Goal: Task Accomplishment & Management: Use online tool/utility

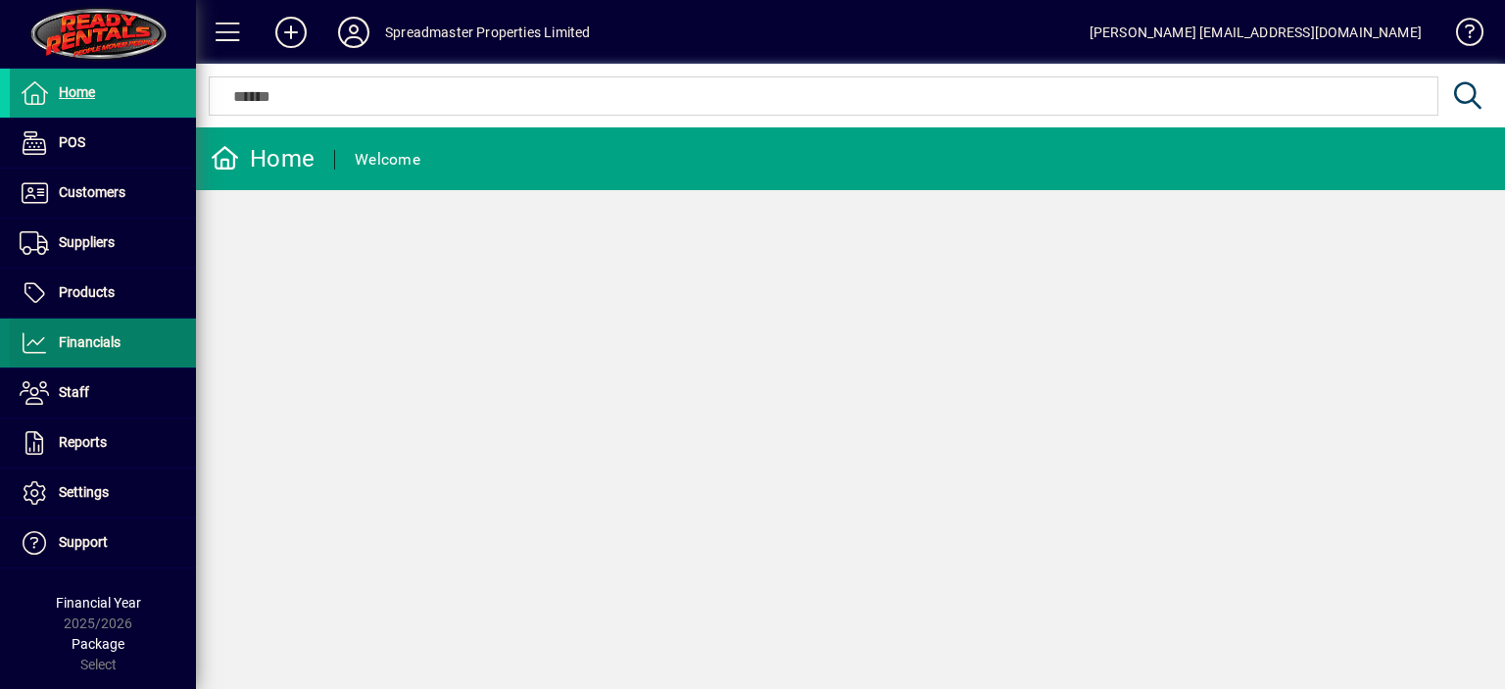
click at [104, 335] on span "Financials" at bounding box center [90, 342] width 62 height 16
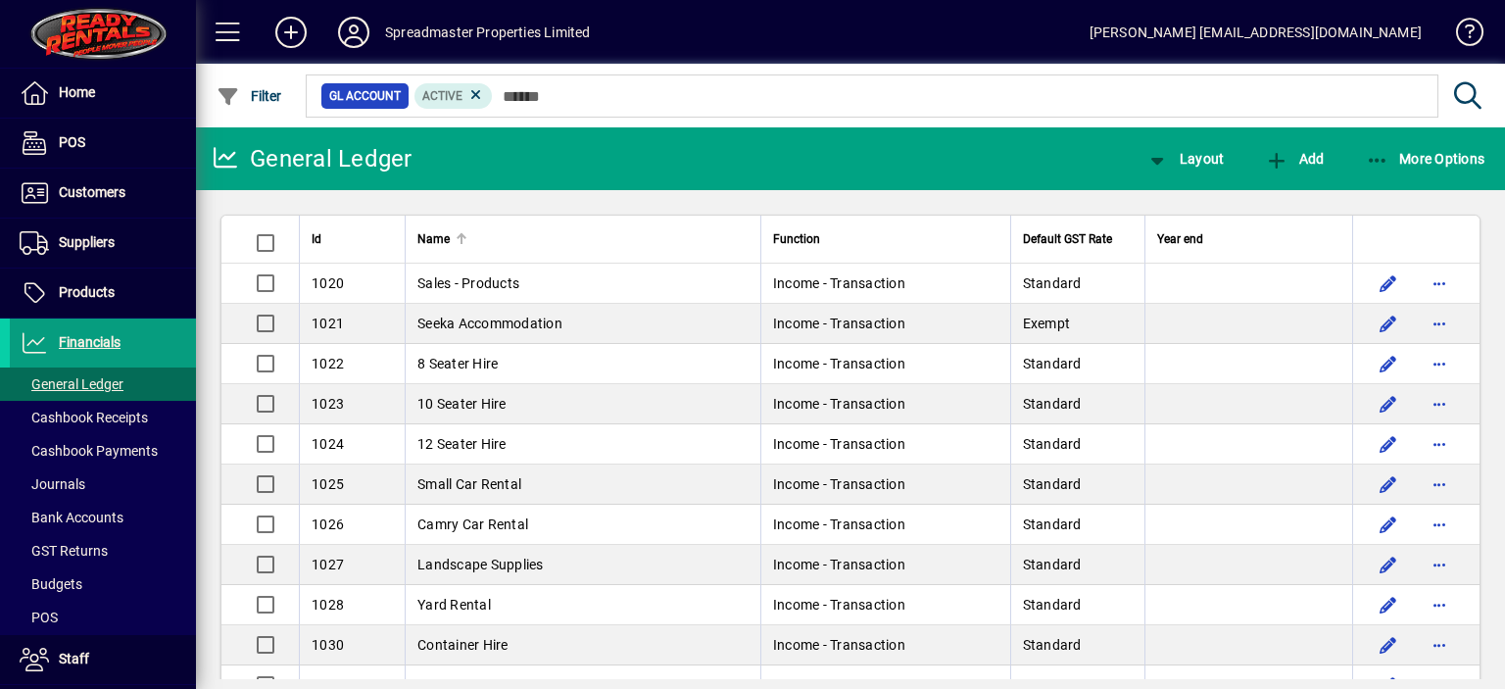
click at [461, 233] on div at bounding box center [462, 234] width 12 height 2
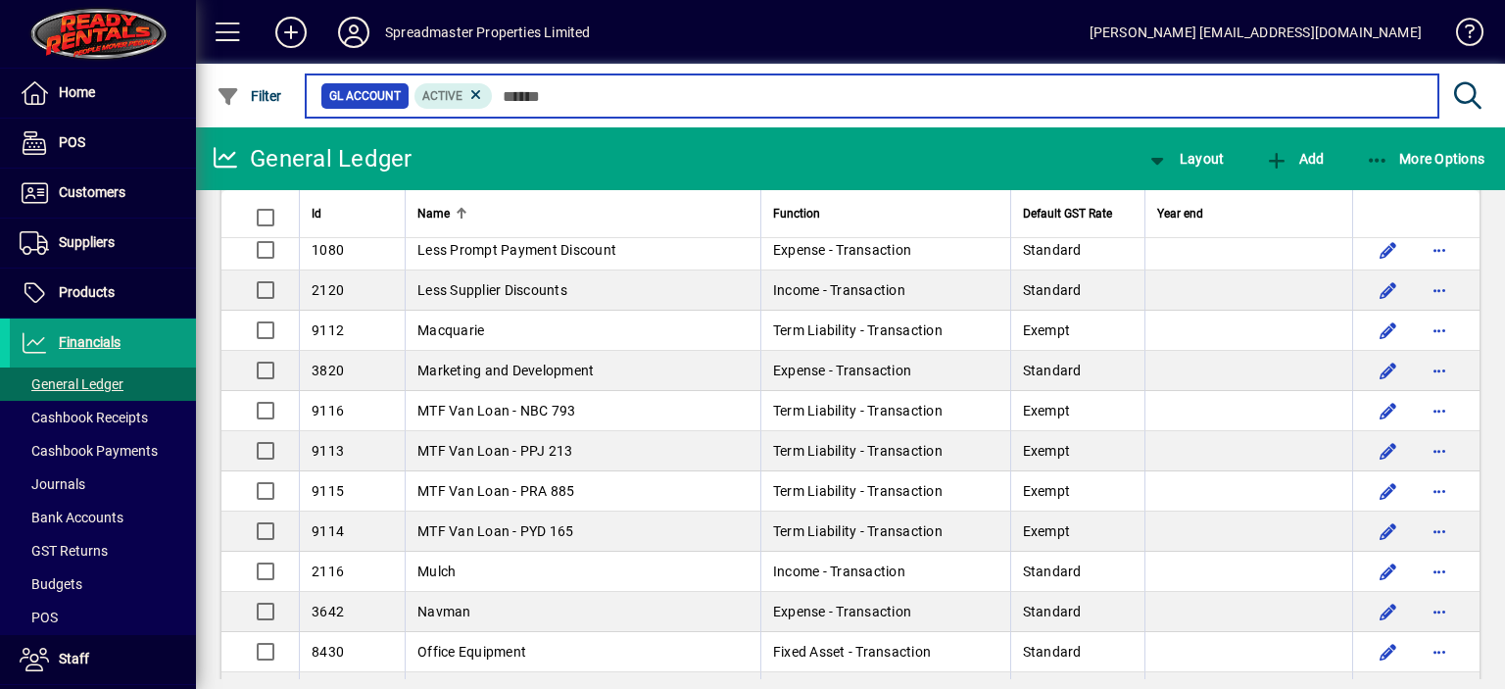
scroll to position [3038, 0]
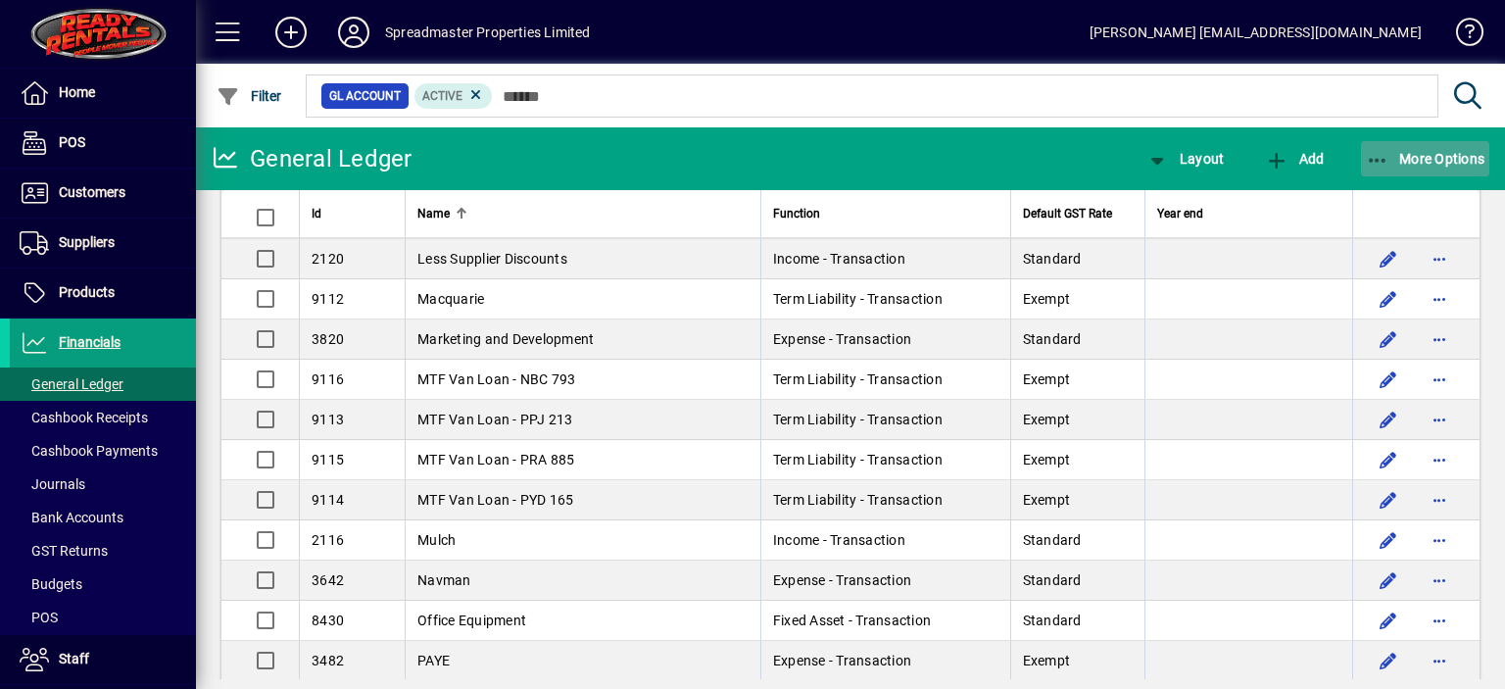
click at [1423, 158] on span "More Options" at bounding box center [1426, 159] width 120 height 16
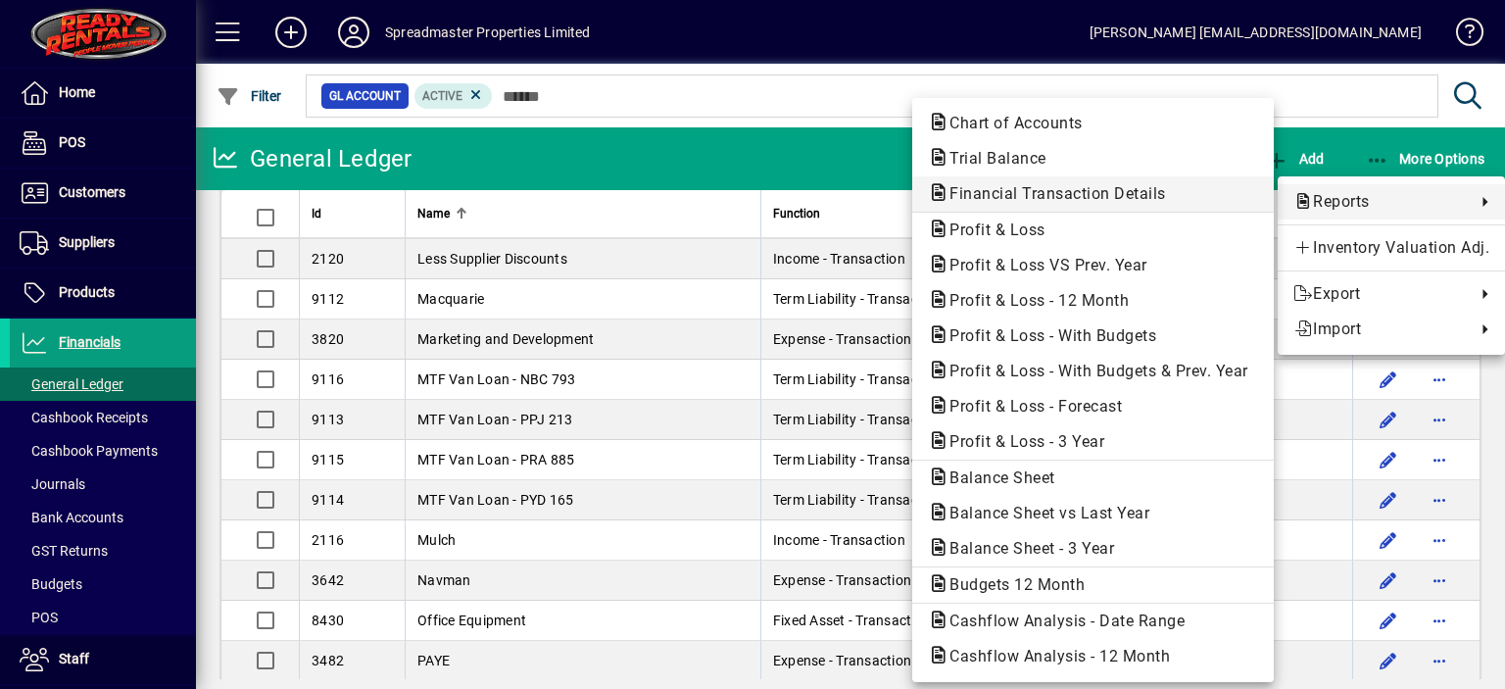
click at [1118, 193] on span "Financial Transaction Details" at bounding box center [1052, 193] width 248 height 19
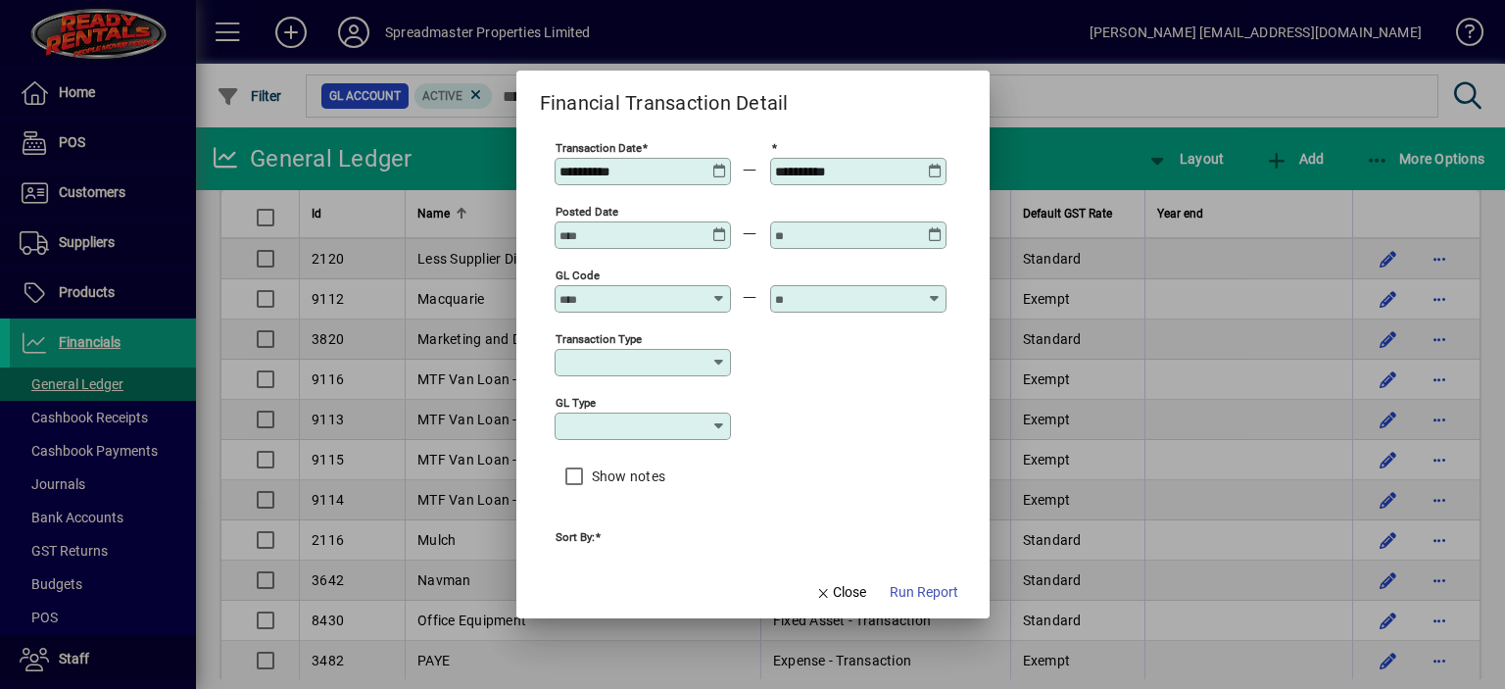
click at [576, 298] on input "GL code" at bounding box center [631, 299] width 143 height 16
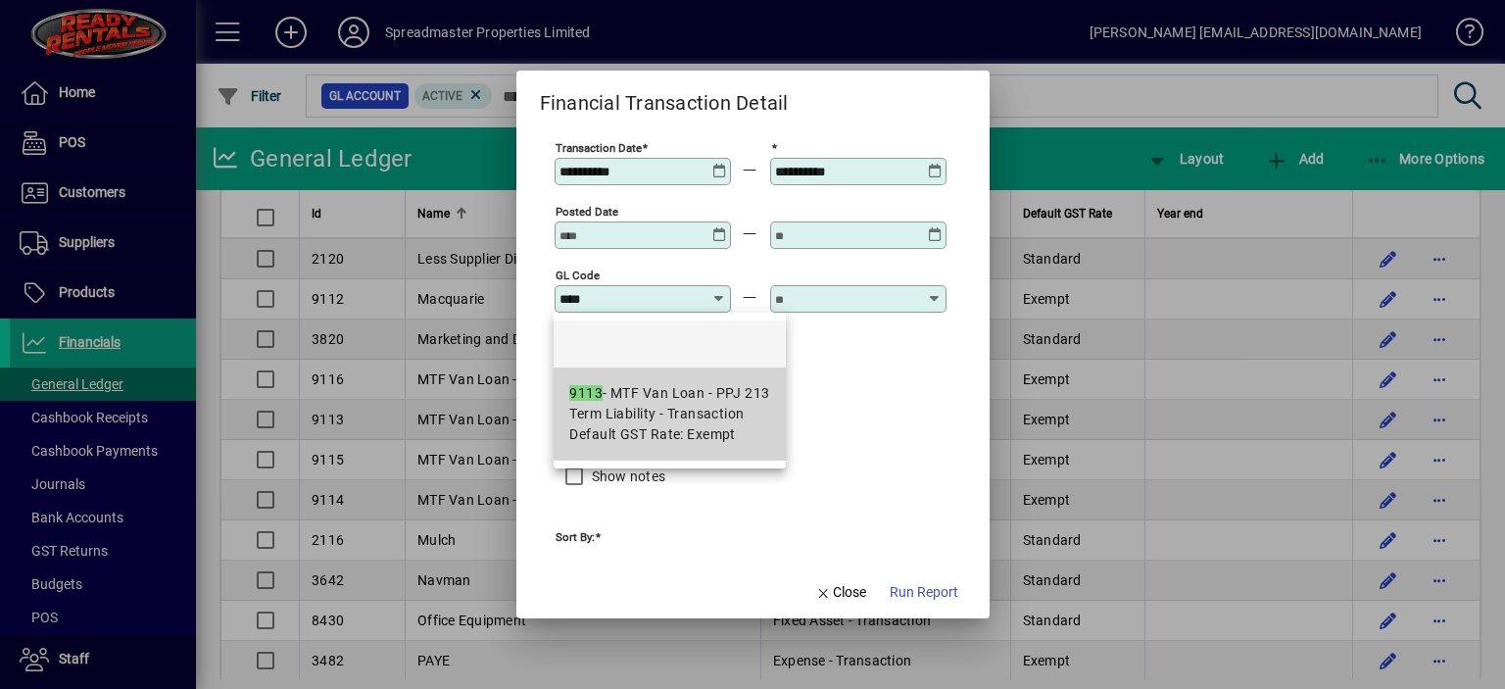
click at [673, 402] on div "9113 - MTF Van Loan - PPJ 213" at bounding box center [669, 393] width 200 height 21
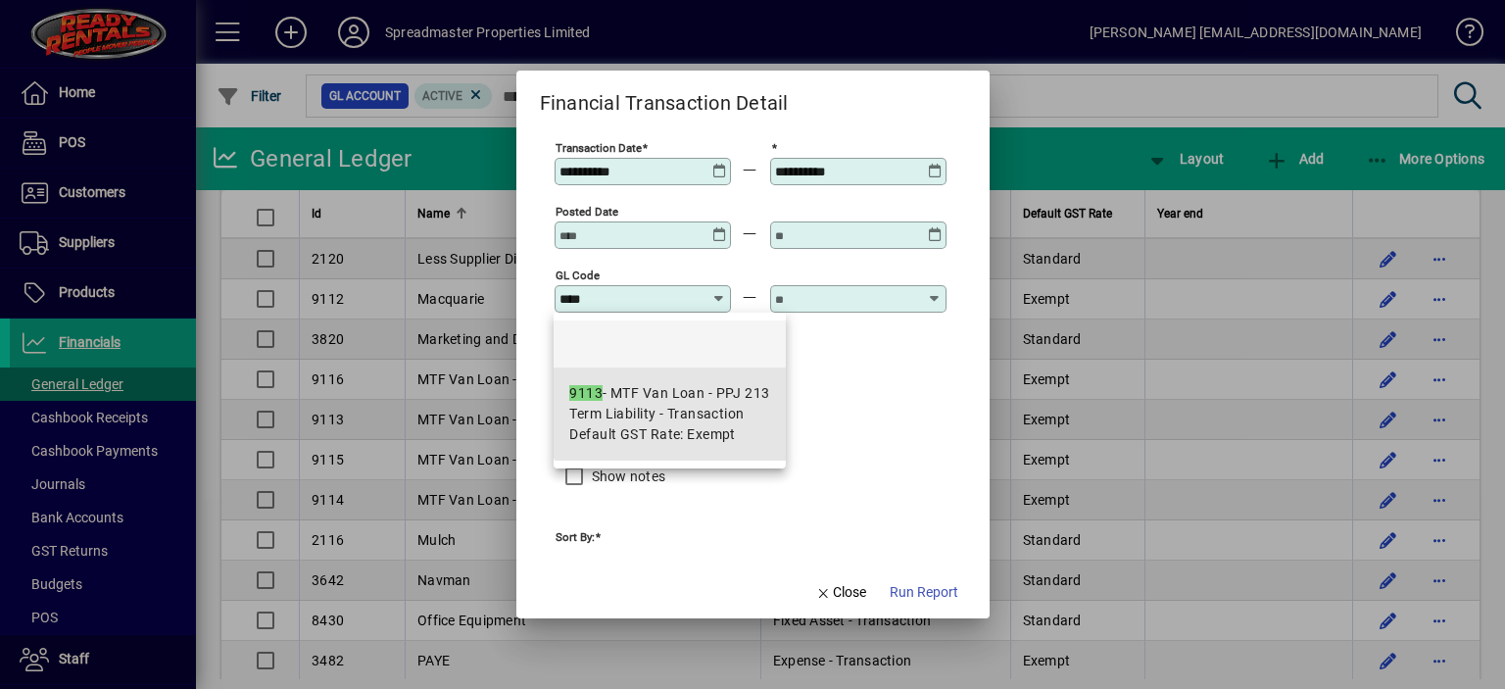
type input "**********"
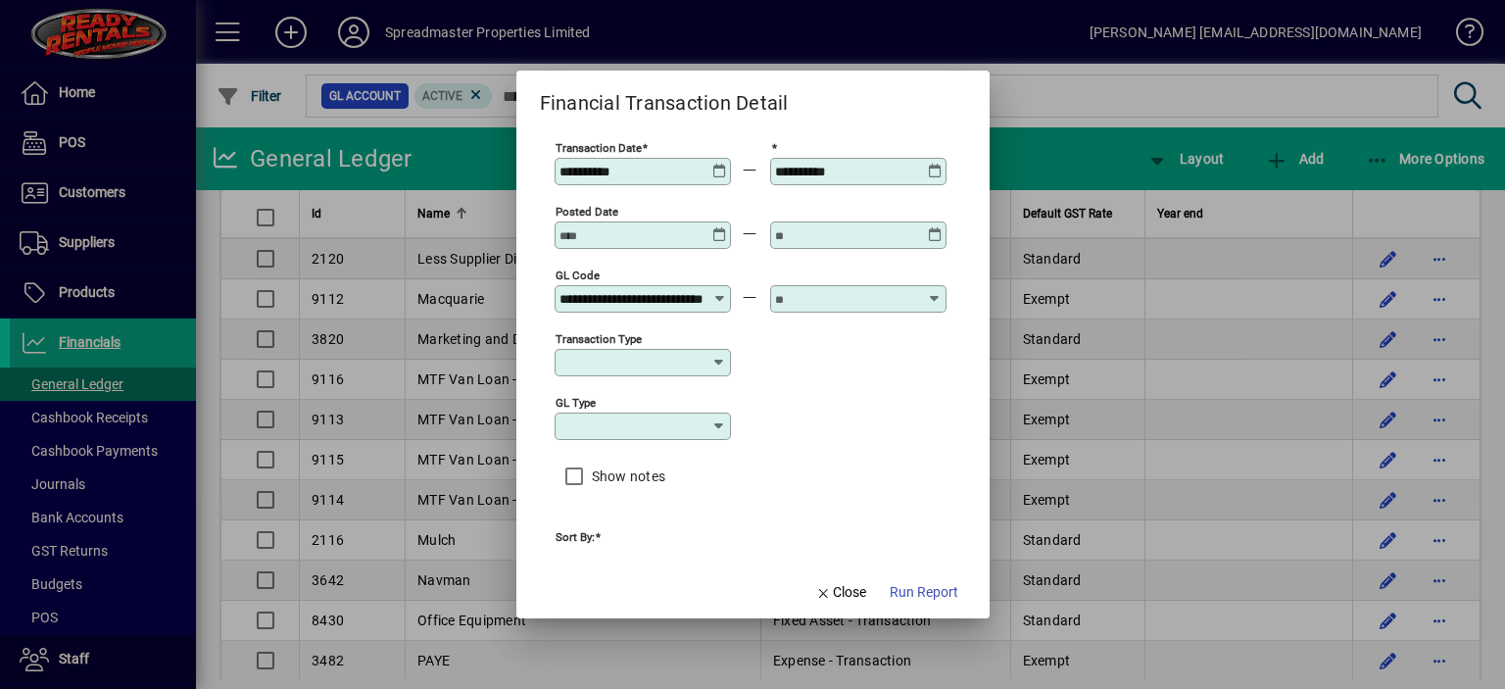
click at [816, 301] on input "text" at bounding box center [846, 299] width 143 height 16
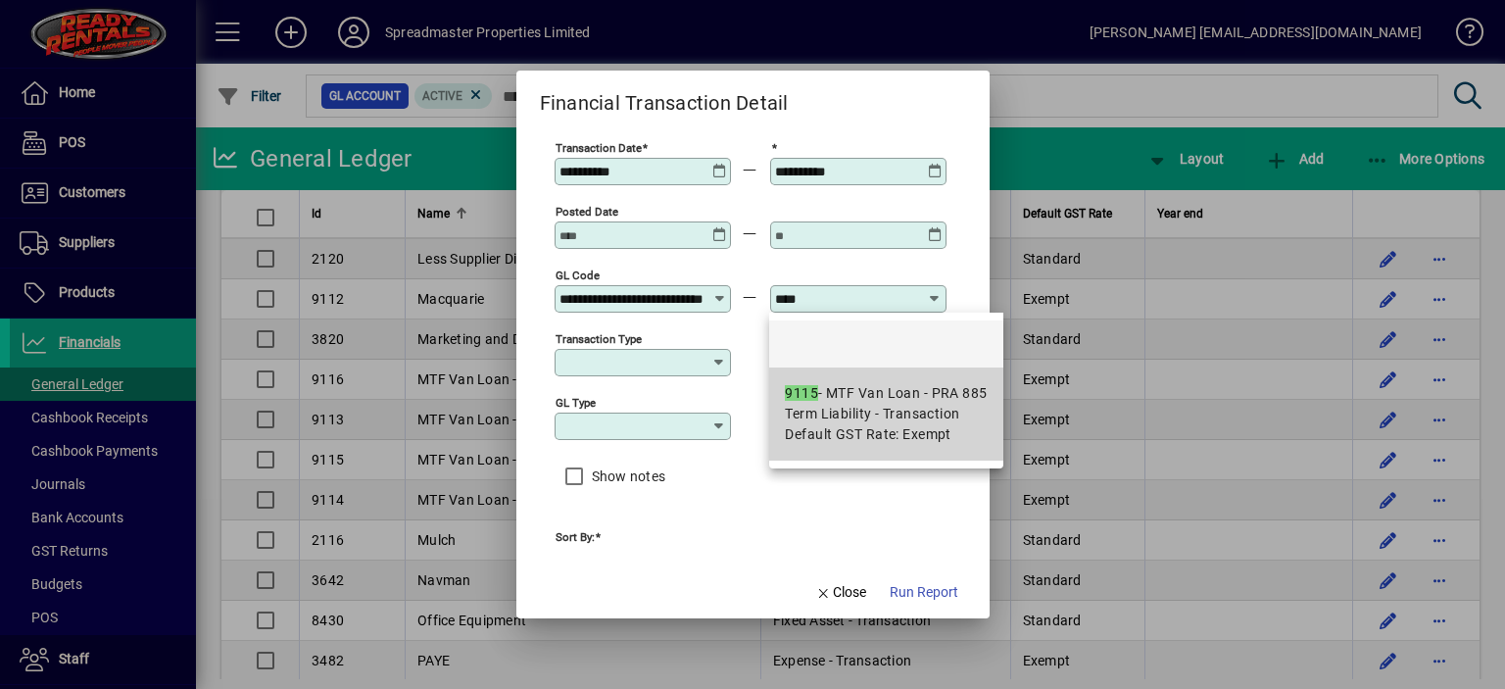
click at [826, 398] on div "9115 - MTF Van Loan - PRA 885" at bounding box center [886, 393] width 202 height 21
type input "**********"
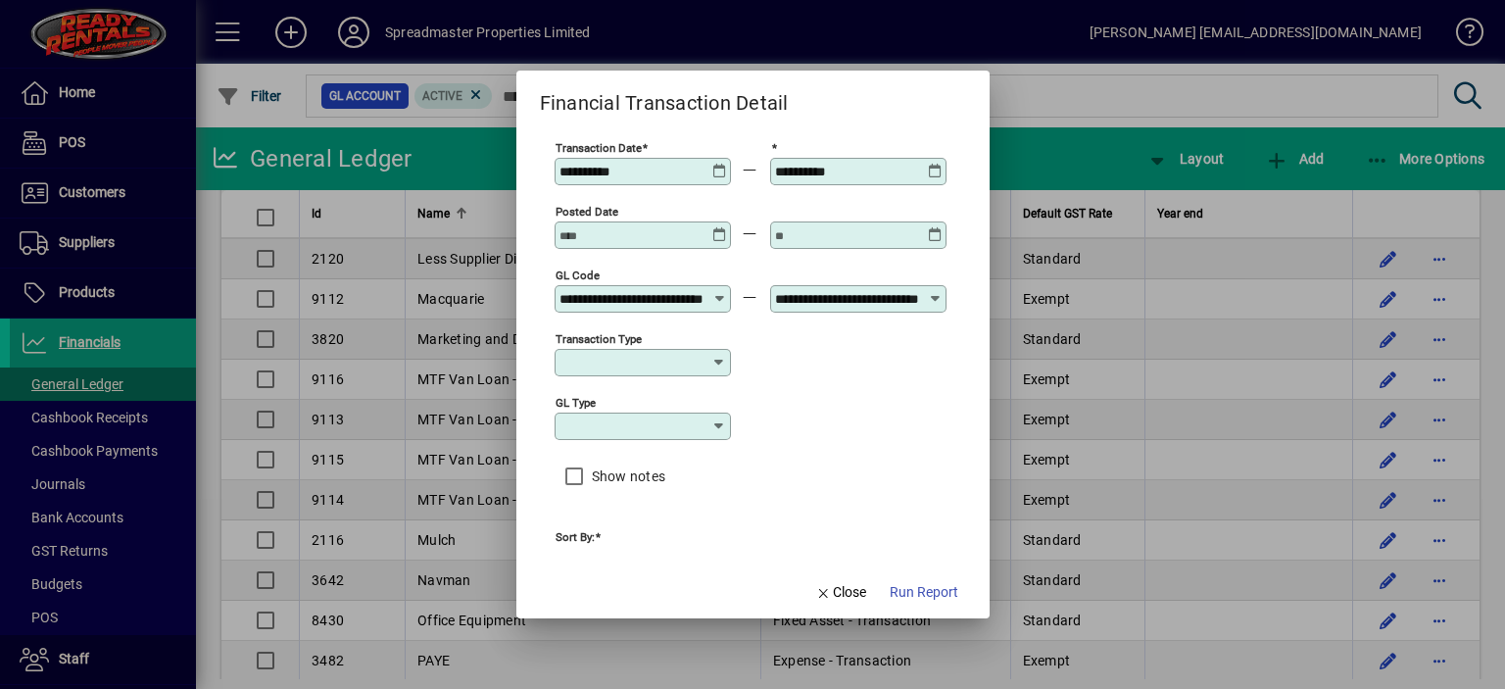
click at [715, 164] on icon at bounding box center [719, 164] width 15 height 0
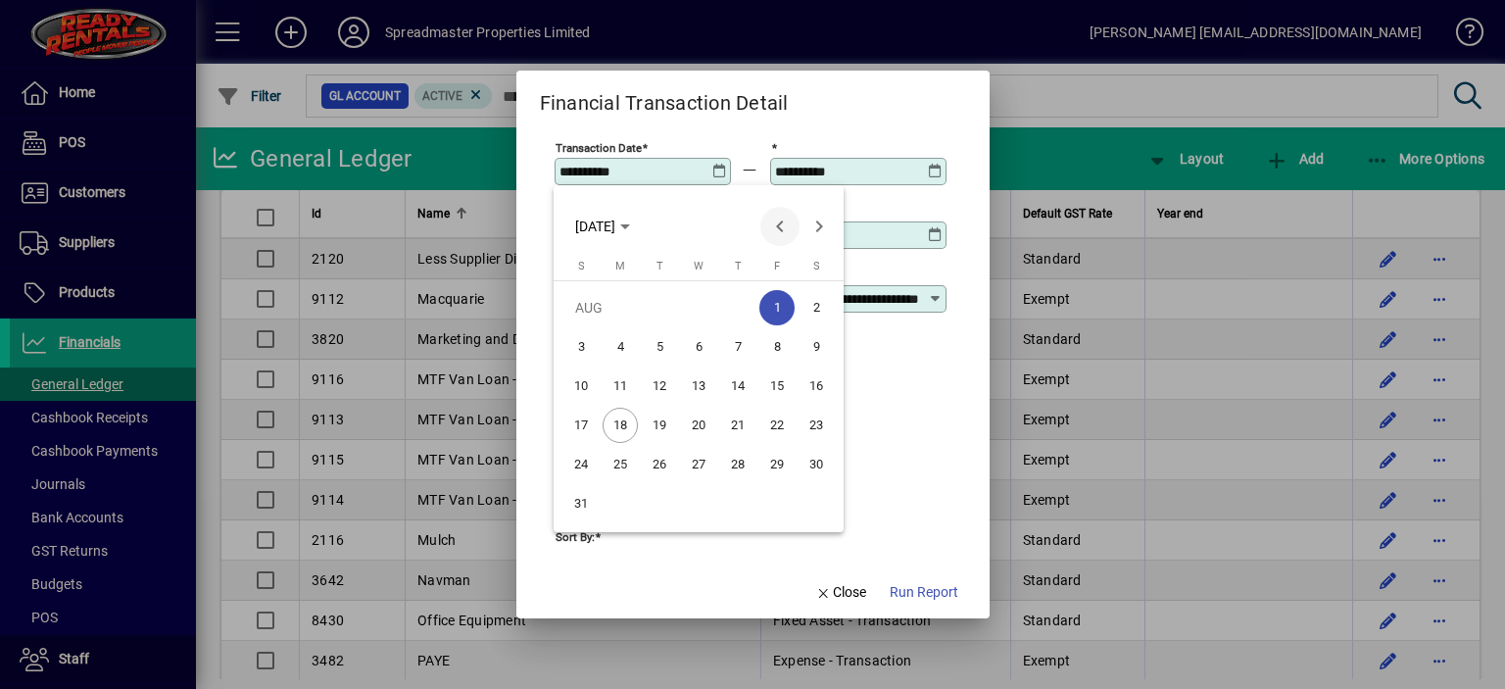
click at [776, 225] on span "Previous month" at bounding box center [779, 226] width 39 height 39
click at [665, 340] on span "1" at bounding box center [659, 346] width 35 height 35
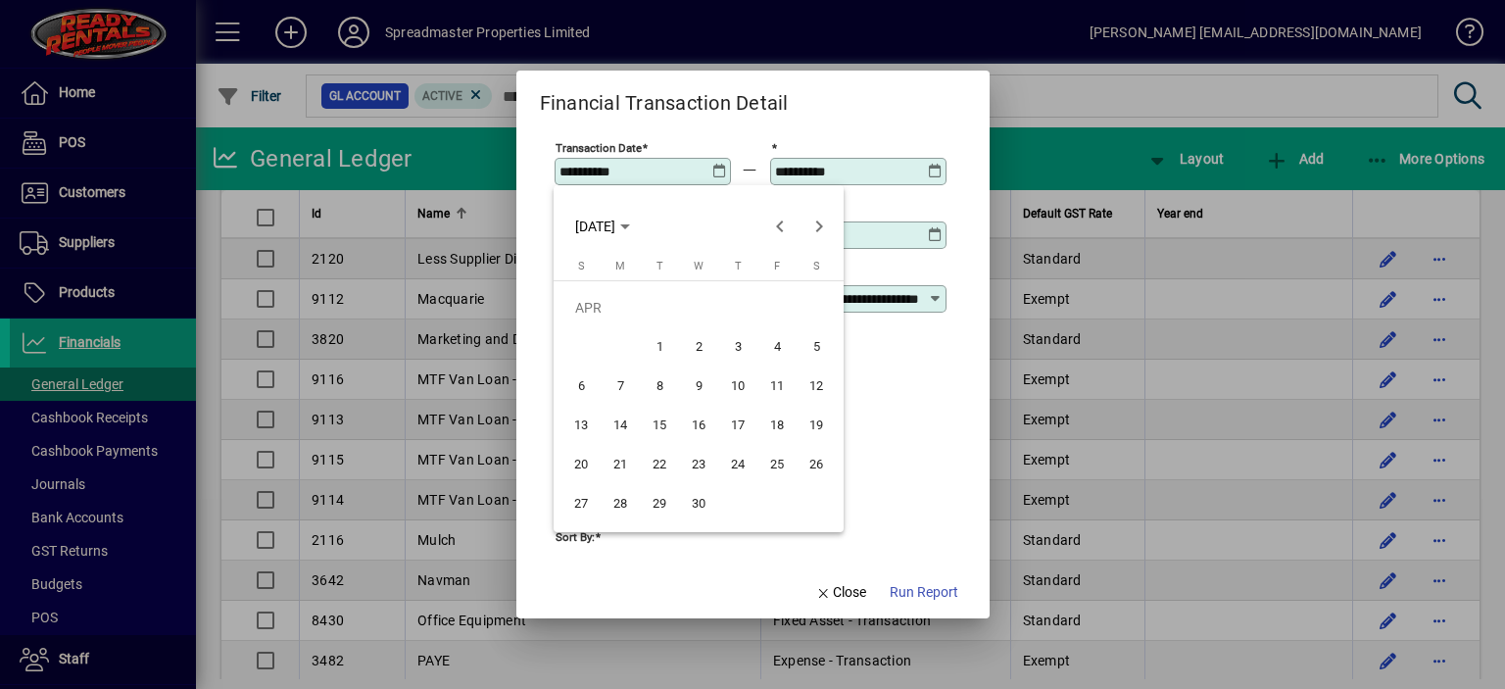
type input "**********"
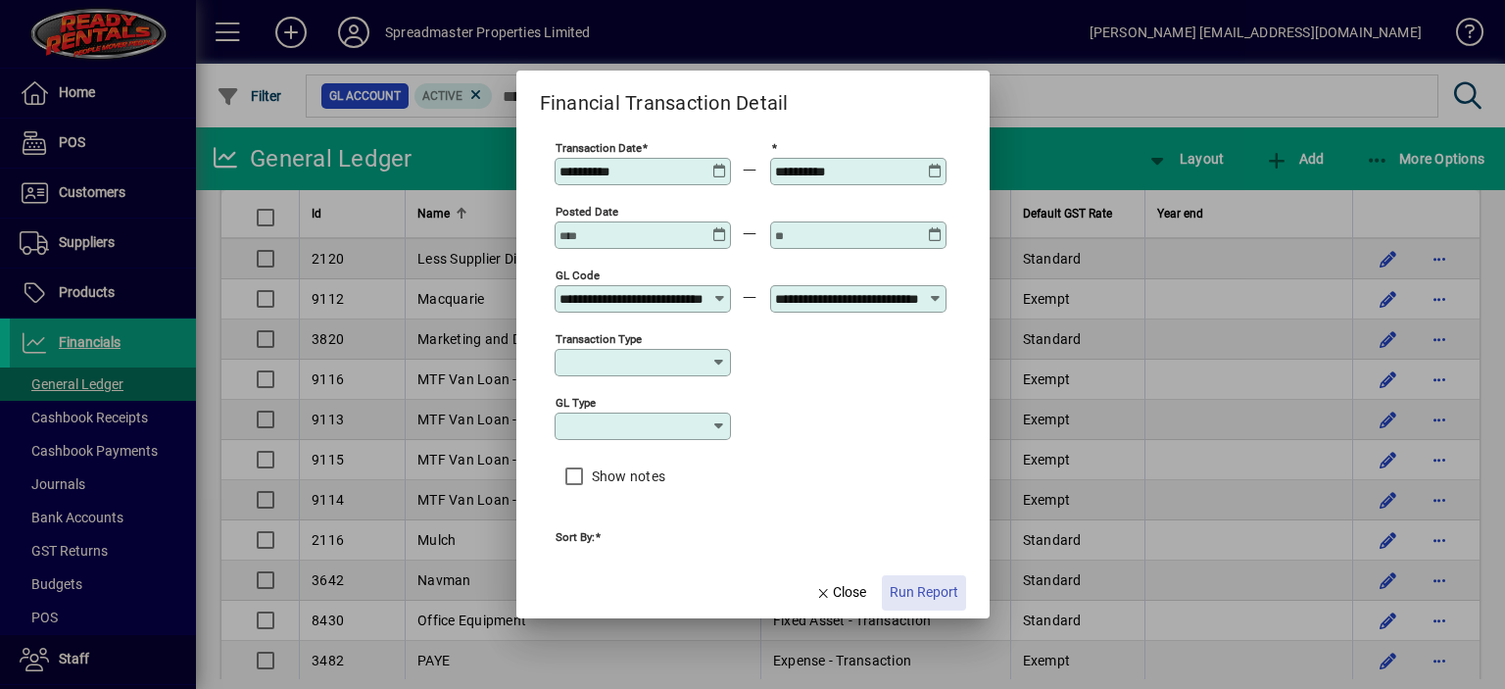
click at [928, 591] on span "Run Report" at bounding box center [924, 592] width 69 height 21
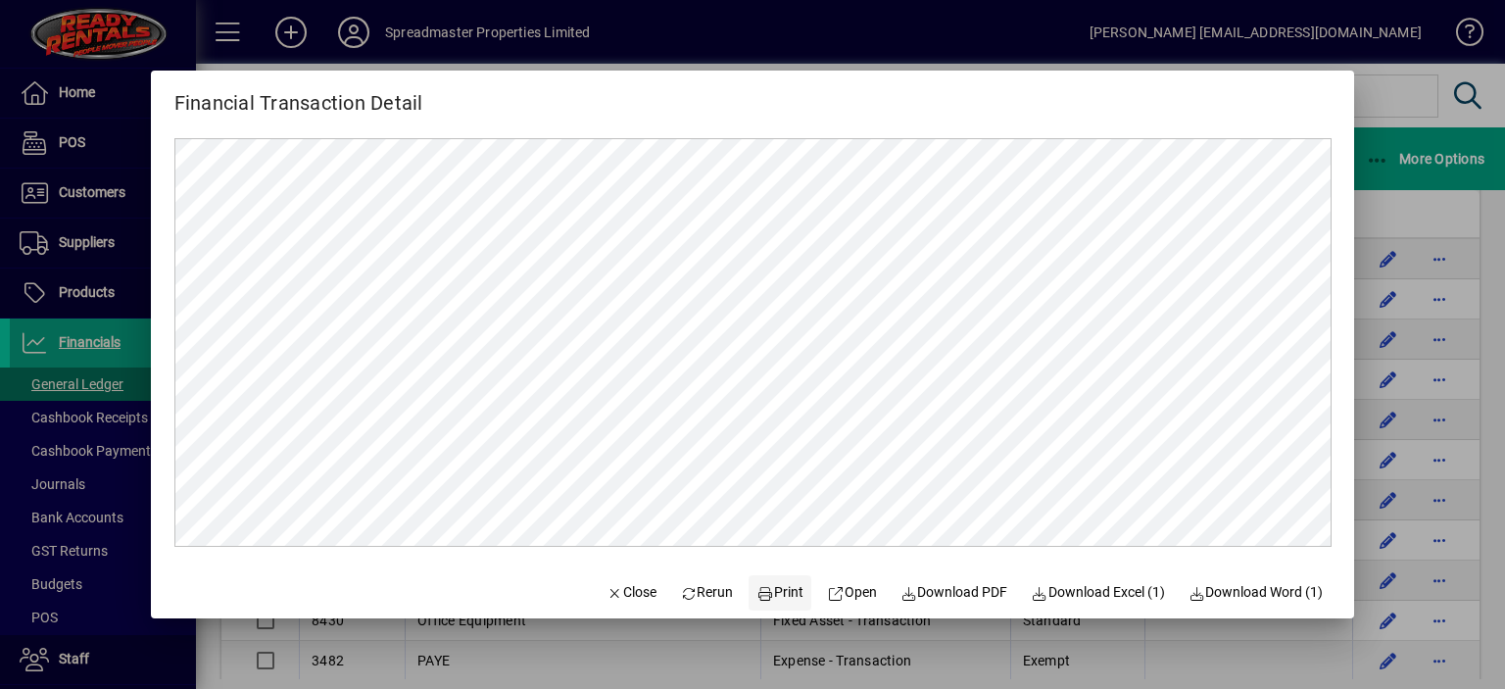
click at [772, 596] on span "Print" at bounding box center [781, 592] width 47 height 21
click at [619, 597] on span "Close" at bounding box center [631, 592] width 51 height 21
